Goal: Task Accomplishment & Management: Manage account settings

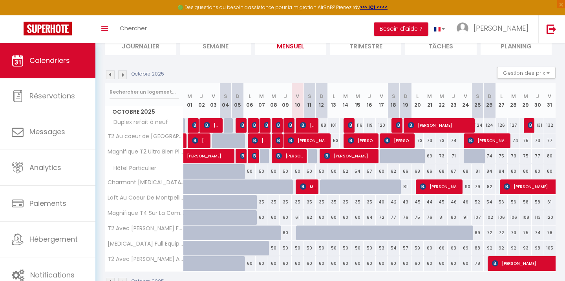
scroll to position [64, 0]
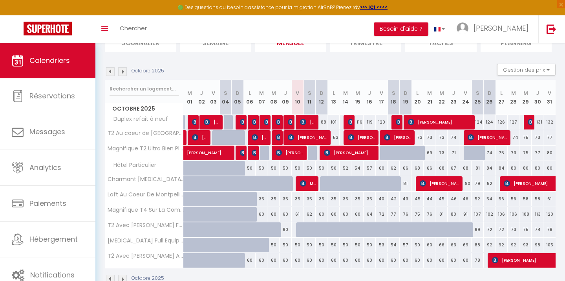
click at [322, 183] on div at bounding box center [326, 183] width 12 height 15
type input "66"
select select "1"
type input "Dim 12 Octobre 2025"
type input "Lun 13 Octobre 2025"
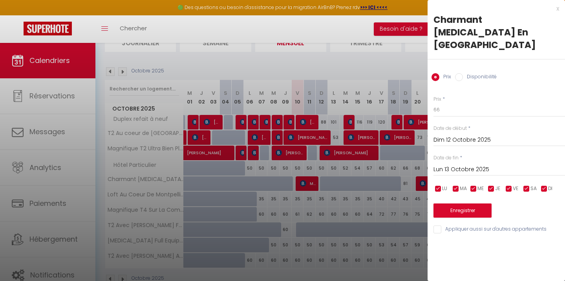
click at [459, 73] on input "Disponibilité" at bounding box center [459, 77] width 8 height 8
radio input "true"
radio input "false"
click at [454, 165] on input "Lun 13 Octobre 2025" at bounding box center [500, 170] width 132 height 10
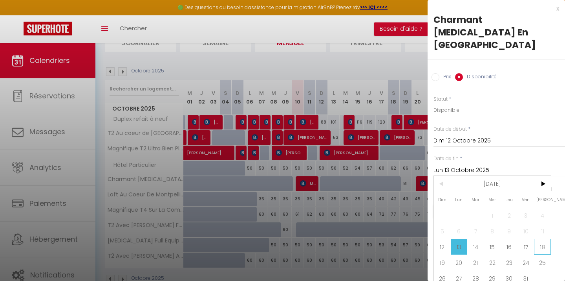
click at [539, 239] on span "18" at bounding box center [542, 247] width 17 height 16
type input "Sam 18 Octobre 2025"
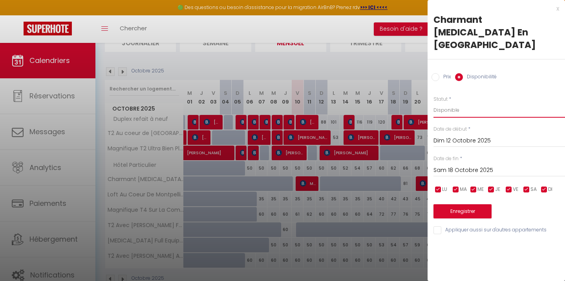
click at [466, 103] on select "Disponible Indisponible" at bounding box center [500, 110] width 132 height 15
click at [434, 103] on select "Disponible Indisponible" at bounding box center [500, 110] width 132 height 15
click at [463, 204] on button "Enregistrer" at bounding box center [463, 211] width 58 height 14
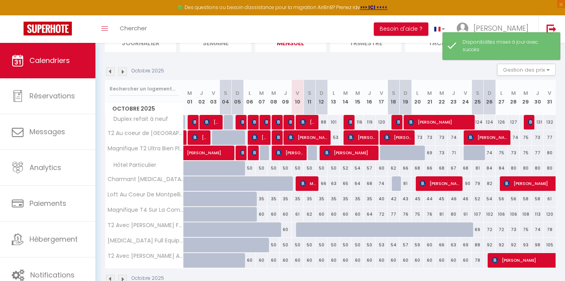
click at [396, 186] on div at bounding box center [398, 183] width 12 height 15
select select "1"
type input "Sam 18 Octobre 2025"
type input "Dim 19 Octobre 2025"
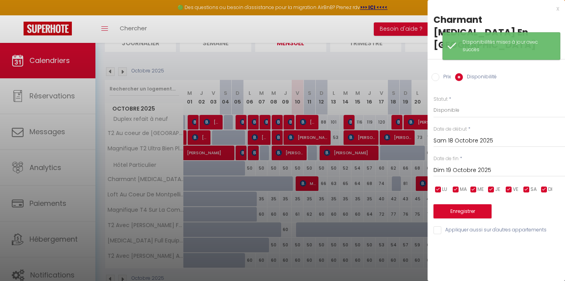
click at [455, 207] on div "Prix * 79 Statut * Disponible Indisponible Date de début * [PERSON_NAME] 18 Oct…" at bounding box center [497, 160] width 138 height 149
click at [455, 204] on button "Enregistrer" at bounding box center [463, 211] width 58 height 14
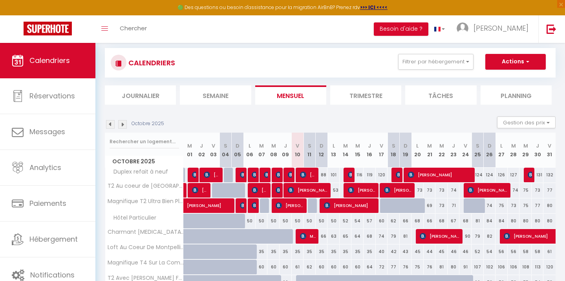
scroll to position [11, 0]
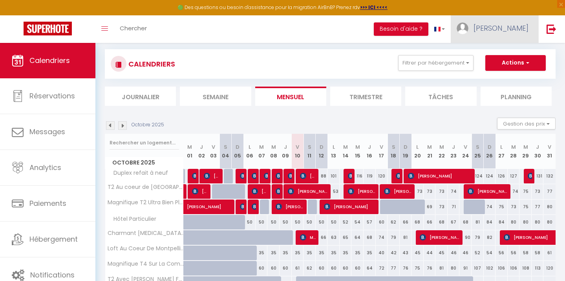
click at [511, 29] on span "[PERSON_NAME]" at bounding box center [501, 28] width 55 height 10
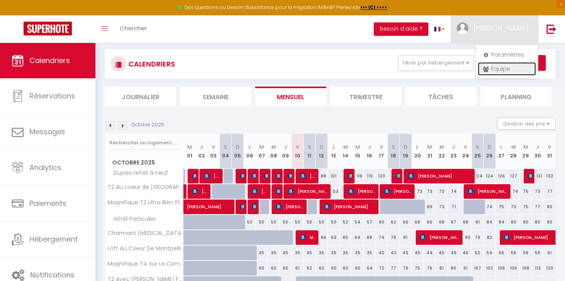
click at [499, 66] on link "Équipe" at bounding box center [507, 68] width 58 height 13
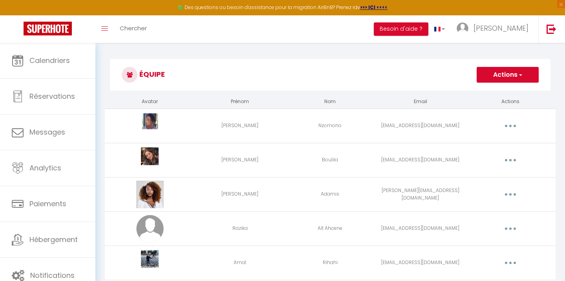
click at [510, 193] on button "button" at bounding box center [511, 194] width 22 height 13
click at [492, 211] on link "Editer" at bounding box center [490, 212] width 58 height 13
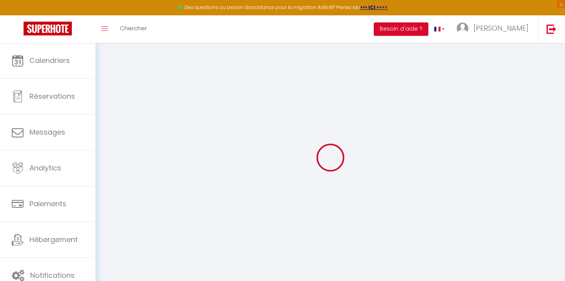
type input "[PERSON_NAME]"
type input "Adamis"
type input "[PERSON_NAME][EMAIL_ADDRESS][DOMAIN_NAME]"
type textarea "[URL][DOMAIN_NAME]"
checkbox input "false"
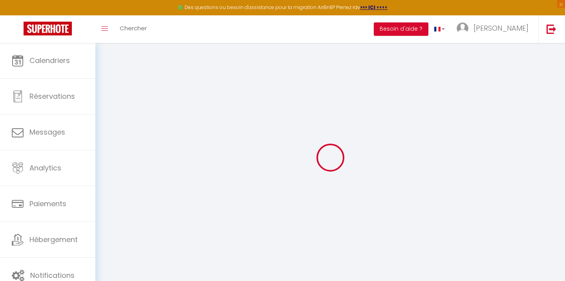
checkbox input "false"
checkbox input "true"
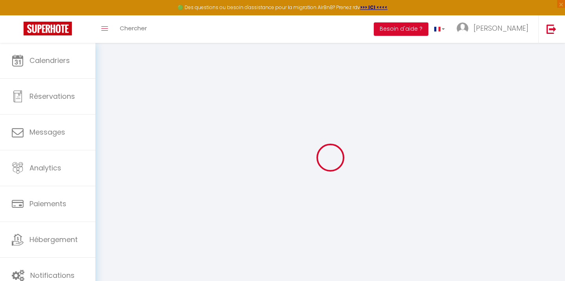
checkbox input "true"
checkbox input "false"
checkbox input "true"
checkbox input "false"
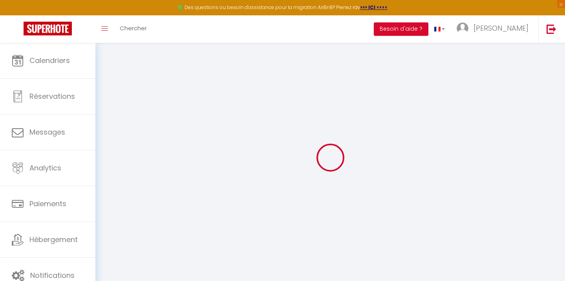
checkbox input "false"
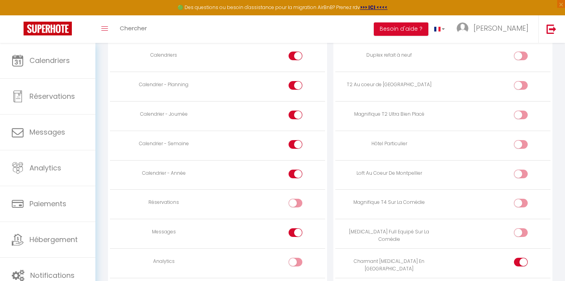
scroll to position [475, 0]
click at [295, 198] on div at bounding box center [296, 200] width 14 height 9
click at [295, 198] on input "checkbox" at bounding box center [302, 202] width 14 height 12
checkbox input "true"
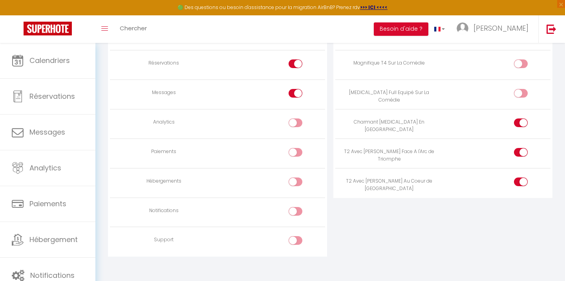
scroll to position [618, 0]
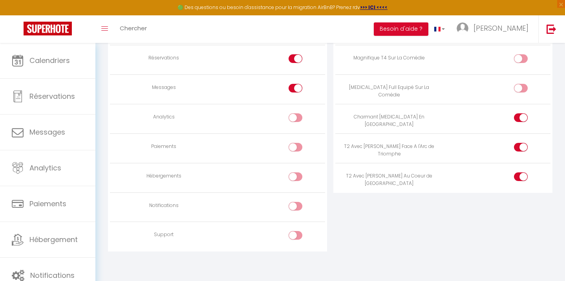
click at [299, 235] on input "checkbox" at bounding box center [302, 237] width 14 height 12
checkbox input "true"
click at [297, 205] on input "checkbox" at bounding box center [302, 208] width 14 height 12
checkbox input "true"
click at [301, 174] on input "checkbox" at bounding box center [302, 178] width 14 height 12
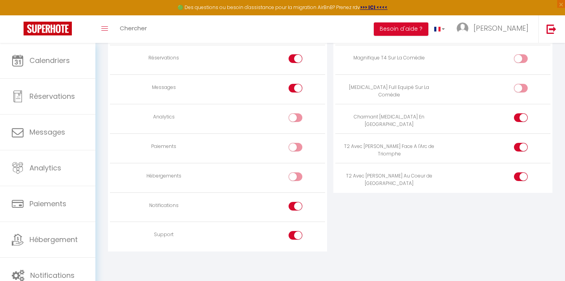
checkbox input "true"
click at [301, 149] on input "checkbox" at bounding box center [302, 149] width 14 height 12
checkbox input "true"
click at [298, 107] on td at bounding box center [272, 118] width 108 height 29
click at [298, 115] on input "checkbox" at bounding box center [302, 119] width 14 height 12
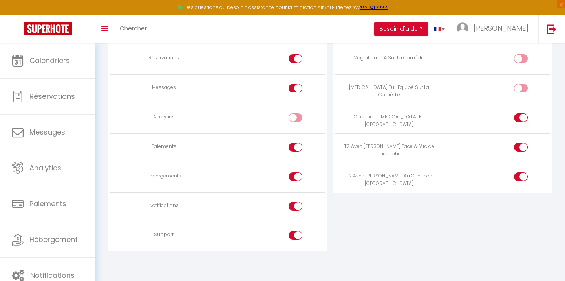
checkbox input "true"
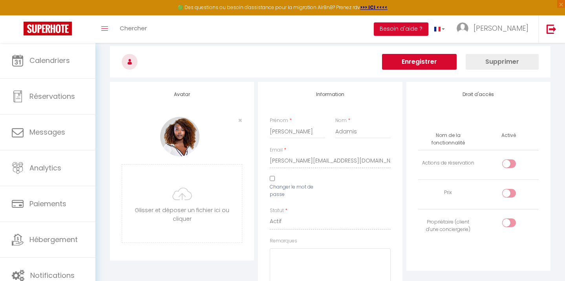
scroll to position [0, 0]
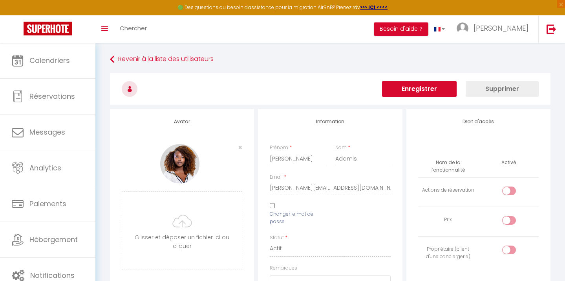
click at [415, 89] on button "Enregistrer" at bounding box center [419, 89] width 75 height 16
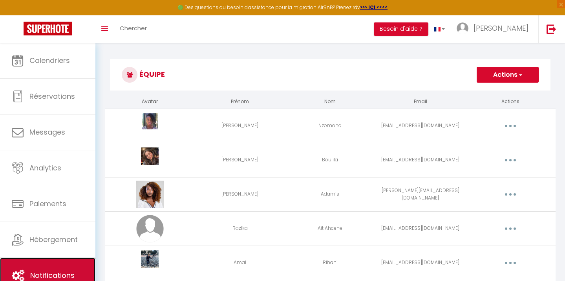
click at [48, 268] on link "Notifications" at bounding box center [47, 274] width 95 height 35
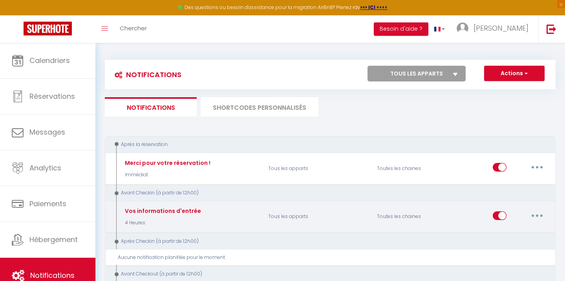
click at [539, 214] on button "button" at bounding box center [538, 215] width 22 height 13
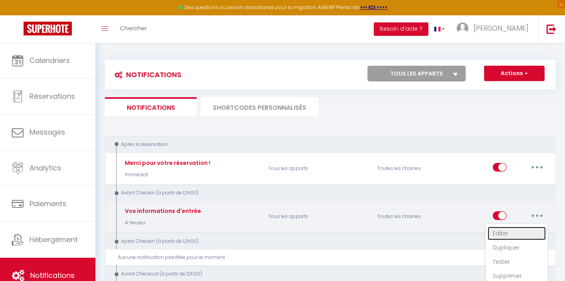
click at [518, 232] on link "Editer" at bounding box center [517, 232] width 58 height 13
type input "Vos informations d'entrée"
select select "4 Heures"
select select
checkbox input "true"
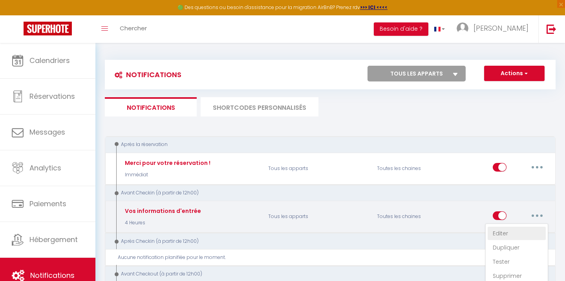
checkbox input "false"
radio input "true"
type input "Vos informations d'entrée"
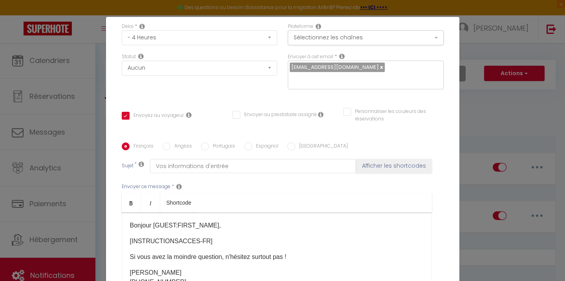
scroll to position [128, 0]
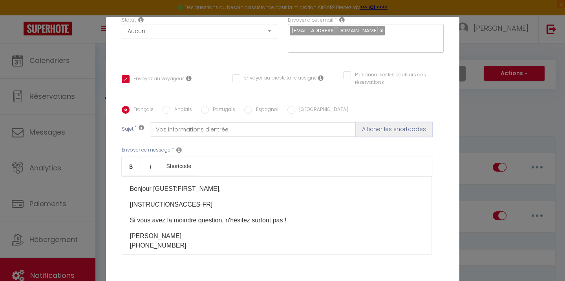
click at [382, 123] on button "Afficher les shortcodes" at bounding box center [394, 129] width 76 height 14
checkbox input "true"
checkbox input "false"
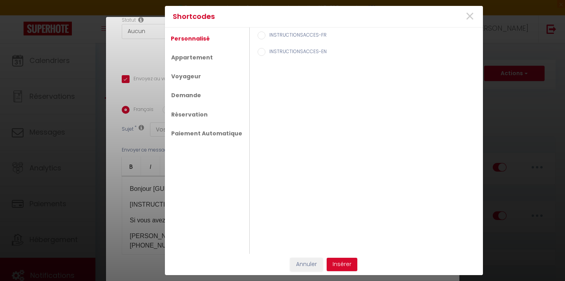
click at [288, 37] on label "INSTRUCTIONSACCES-FR" at bounding box center [296, 35] width 61 height 9
click at [266, 37] on input "INSTRUCTIONSACCES-FR" at bounding box center [262, 35] width 8 height 8
radio input "true"
click at [204, 56] on link "Appartement" at bounding box center [192, 57] width 50 height 14
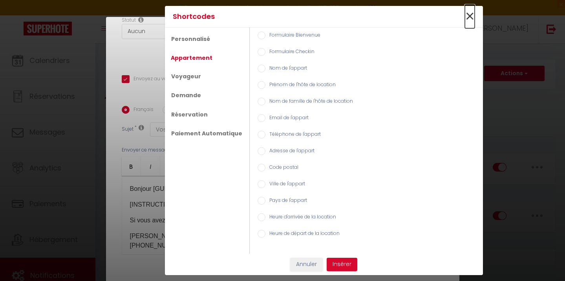
click at [470, 15] on span "×" at bounding box center [470, 17] width 10 height 24
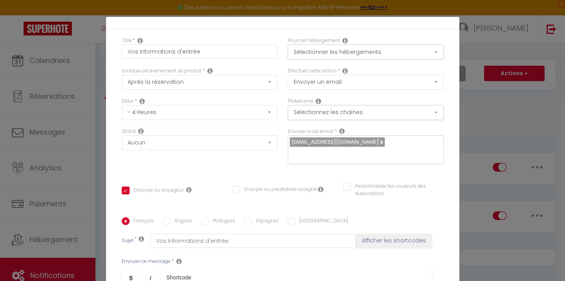
scroll to position [0, 0]
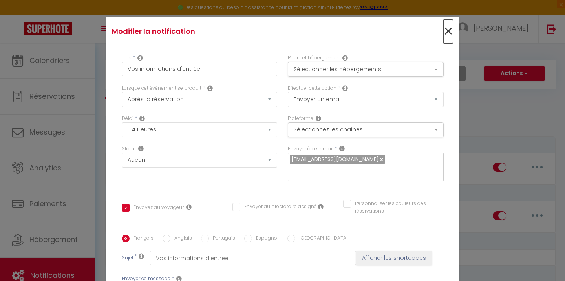
click at [448, 30] on span "×" at bounding box center [449, 32] width 10 height 24
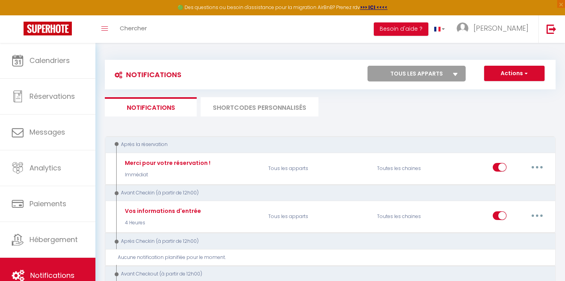
click at [296, 105] on li "SHORTCODES PERSONNALISÉS" at bounding box center [260, 106] width 118 height 19
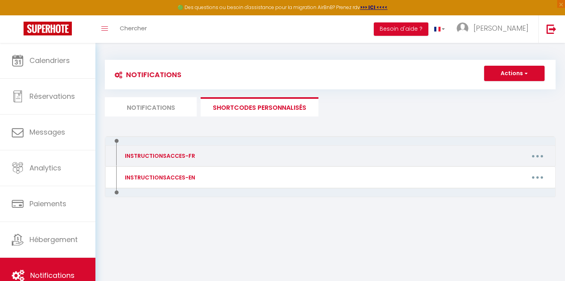
click at [273, 154] on div "Editer Supprimer" at bounding box center [390, 155] width 327 height 13
click at [533, 154] on button "button" at bounding box center [538, 155] width 22 height 13
click at [522, 171] on link "Editer" at bounding box center [517, 173] width 58 height 13
type input "INSTRUCTIONSACCES-FR"
type textarea "INSTRUCTIONSACCES-FR"
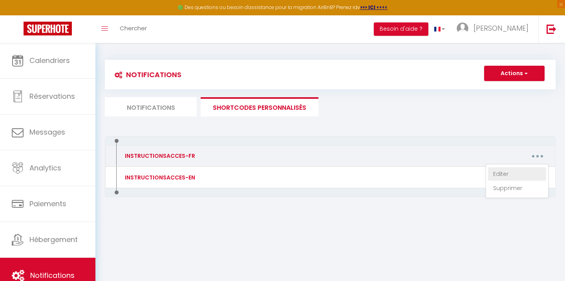
type textarea "Votre logement se situe au [STREET_ADDRESS] à clé est 3912. Attention, la boite…"
type textarea "Pour entrer dans votre logement qui se situe au [STREET_ADDRESS], les clés sont…"
type textarea "L'appartement se situe au [STREET_ADDRESS], juste à côté de la [GEOGRAPHIC_DATA…"
type textarea "Pour entrer dans votre logement qui se situe au [STREET_ADDRESS], les clés sont…"
type textarea "L'appartement se situe au [STREET_ADDRESS], juste à côté de la [GEOGRAPHIC_DATA…"
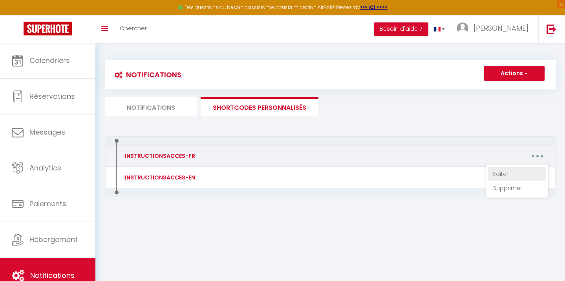
type textarea "Pour entrer dans votre logement qui se situe au [STREET_ADDRESS], les clés sont…"
type textarea "Voici le code du boîtier à clefs : 1903. Il se situe sur une grille [PERSON_NAM…"
type textarea "Pour entrer dans l'appartement, le code de l'immeuble est : 0339. Une fois dans…"
type textarea "Pour entrer dans l’immeuble au [STREET_ADDRESS][PERSON_NAME], il suffit d’appuy…"
type textarea "Pour entrer dans l'immeuble au [STREET_ADDRESS], le code du Digicode est 75014*…"
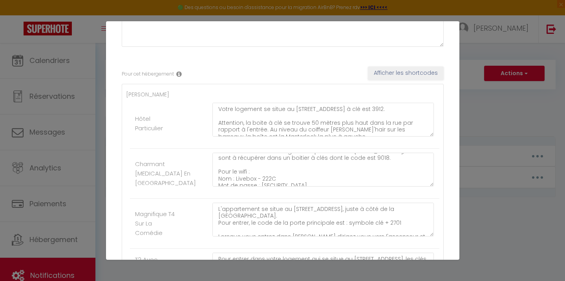
scroll to position [7, 0]
click at [363, 160] on textarea "Pour entrer dans votre logement qui se situe au [STREET_ADDRESS], les clés sont…" at bounding box center [324, 169] width 222 height 34
paste textarea "0119"
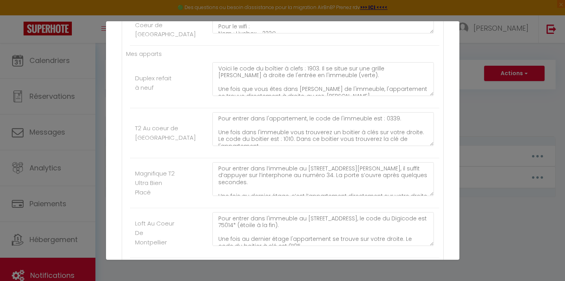
scroll to position [512, 0]
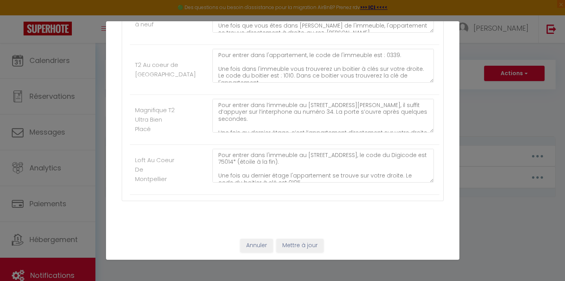
type textarea "Pour entrer dans votre logement qui se situe au [STREET_ADDRESS], les clés sont…"
click at [292, 242] on button "Mettre à jour" at bounding box center [300, 245] width 47 height 13
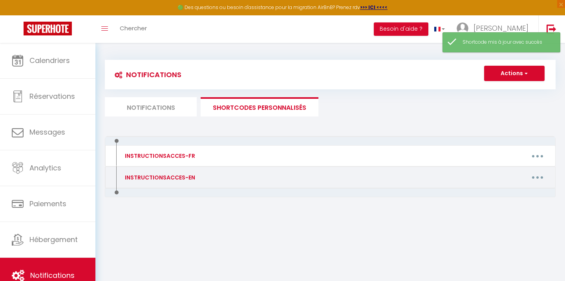
click at [534, 177] on button "button" at bounding box center [538, 177] width 22 height 13
click at [504, 193] on link "Editer" at bounding box center [517, 194] width 58 height 13
type input "INSTRUCTIONSACCES-EN"
type textarea "INSTRUCTIONSACCES-EN"
type textarea "Your accommodation is located at [STREET_ADDRESS] and the key box code is 3912.…"
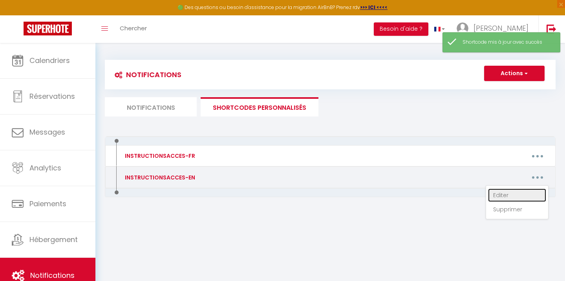
type textarea "To enter your accommodation located at [STREET_ADDRESS], the keys can be collec…"
type textarea "The apartment is located at [STREET_ADDRESS], right next to [GEOGRAPHIC_DATA]. …"
type textarea "To enter your accommodation located at [STREET_ADDRESS], the keys can be collec…"
type textarea "The apartment is located at [STREET_ADDRESS], right next to [GEOGRAPHIC_DATA]. …"
type textarea "To enter your accommodation located at [STREET_ADDRESS], the keys can be collec…"
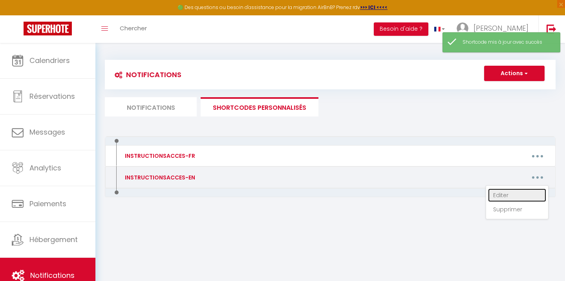
type textarea "Here is the code for the key box: 1903. It is located on a white grille to the …"
type textarea "To enter the apartment, the building code is: 0339. Once inside the building, y…"
type textarea "To enter the building at [STREET_ADDRESS][PERSON_NAME], simply press the interc…"
type textarea "To enter the building at [STREET_ADDRESS], the Digicode code is 75014* (star at…"
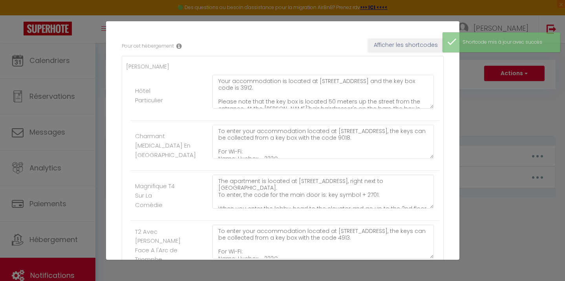
scroll to position [123, 0]
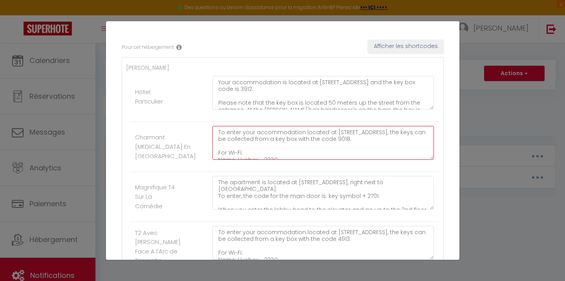
click at [337, 139] on textarea "To enter your accommodation located at [STREET_ADDRESS], the keys can be collec…" at bounding box center [324, 143] width 222 height 34
paste textarea "0119"
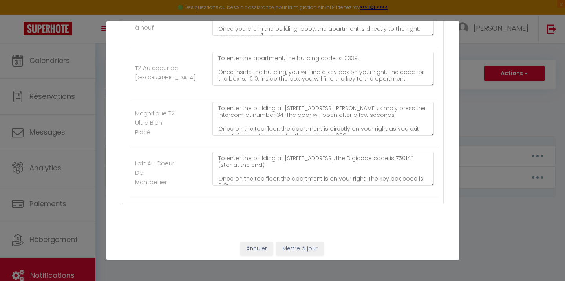
scroll to position [48, 0]
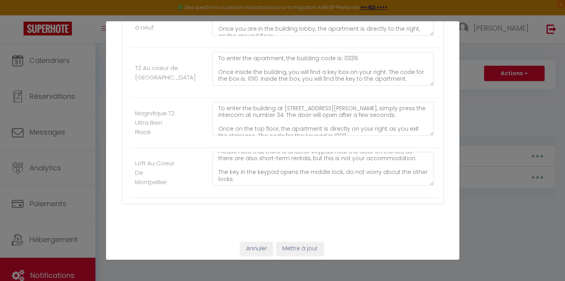
type textarea "To enter your accommodation located at [STREET_ADDRESS], the keys can be collec…"
click at [299, 245] on button "Mettre à jour" at bounding box center [300, 248] width 47 height 13
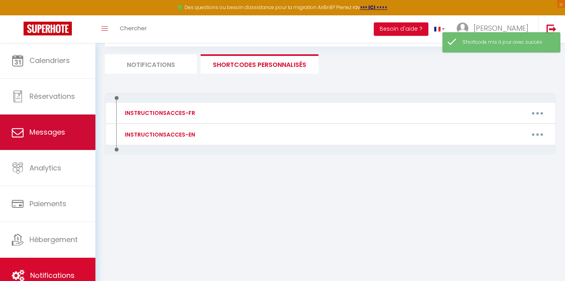
scroll to position [0, 0]
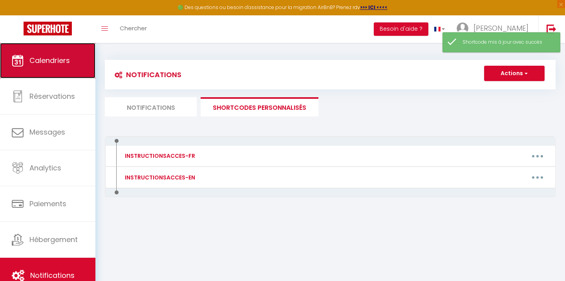
click at [39, 76] on link "Calendriers" at bounding box center [47, 60] width 95 height 35
